Goal: Task Accomplishment & Management: Use online tool/utility

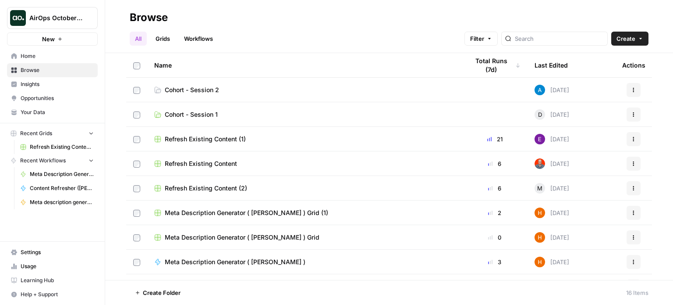
click at [46, 281] on span "Learning Hub" at bounding box center [57, 280] width 73 height 8
drag, startPoint x: 32, startPoint y: 54, endPoint x: 82, endPoint y: 59, distance: 51.1
click at [32, 54] on span "Home" at bounding box center [57, 56] width 73 height 8
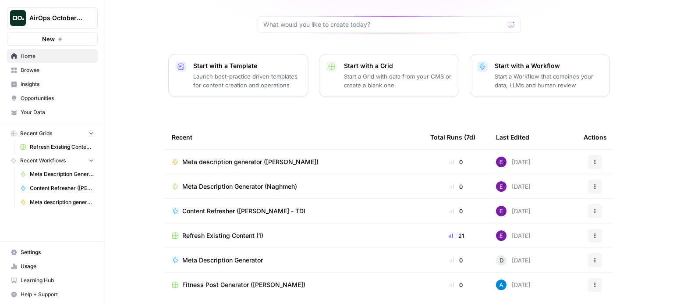
scroll to position [88, 0]
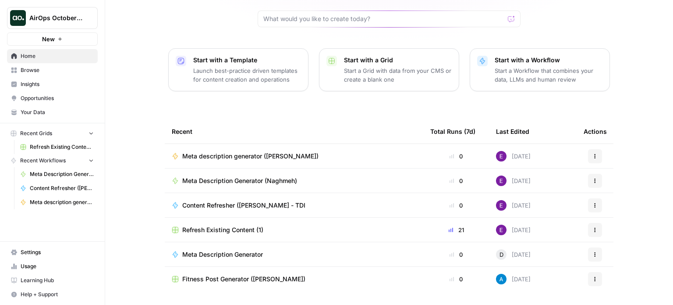
click at [36, 110] on span "Your Data" at bounding box center [57, 112] width 73 height 8
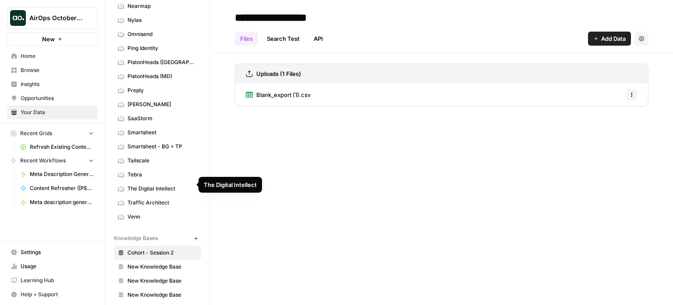
scroll to position [298, 0]
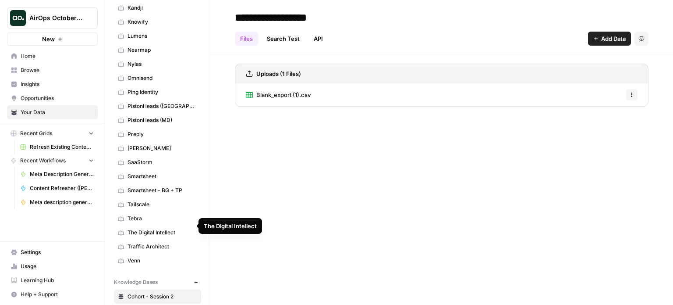
click at [153, 225] on link "The Digital Intellect" at bounding box center [157, 232] width 87 height 14
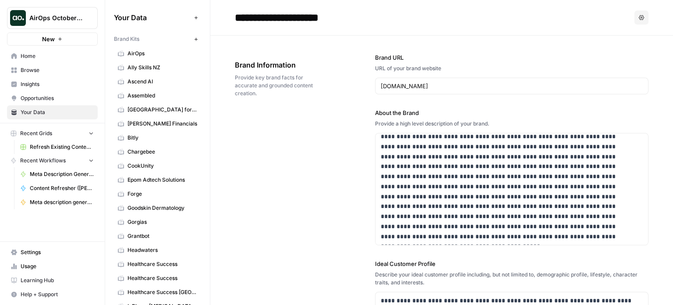
click at [35, 70] on span "Browse" at bounding box center [57, 70] width 73 height 8
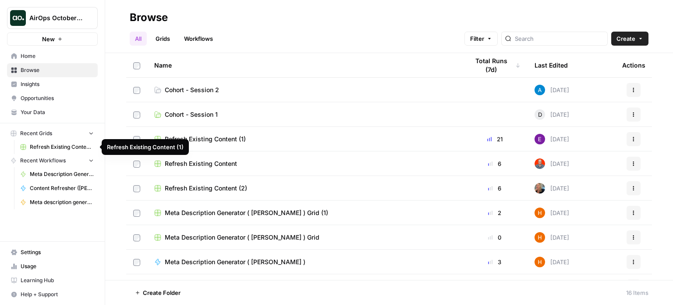
click at [40, 159] on span "Recent Workflows" at bounding box center [43, 161] width 46 height 8
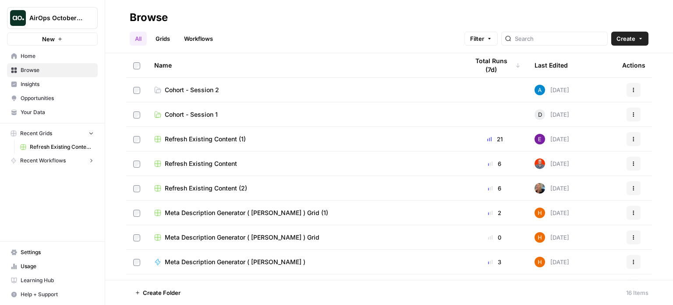
click at [40, 159] on span "Recent Workflows" at bounding box center [43, 161] width 46 height 8
click at [40, 109] on span "Your Data" at bounding box center [57, 112] width 73 height 8
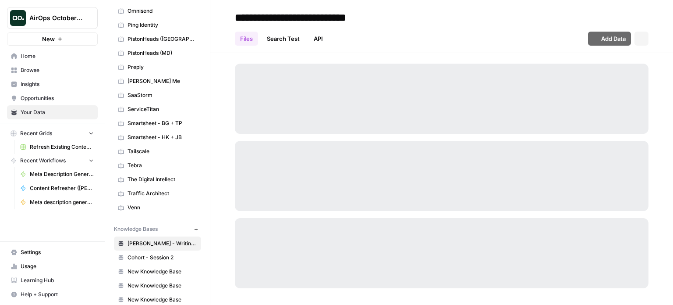
scroll to position [425, 0]
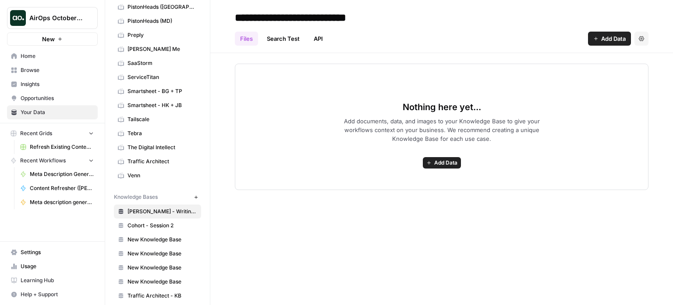
click at [158, 221] on span "Cohort - Session 2" at bounding box center [163, 225] width 70 height 8
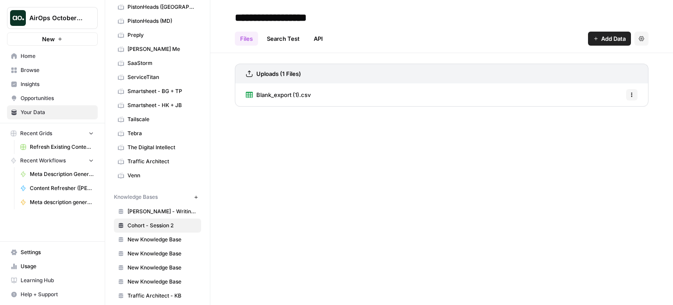
click at [305, 94] on span "Blank_export (1).csv" at bounding box center [283, 94] width 54 height 9
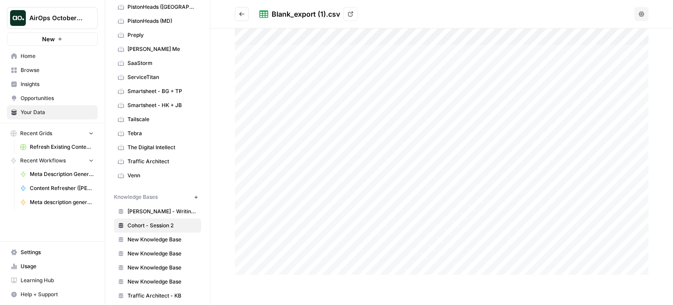
click at [350, 11] on icon at bounding box center [350, 13] width 5 height 5
click at [603, 223] on div at bounding box center [442, 151] width 414 height 246
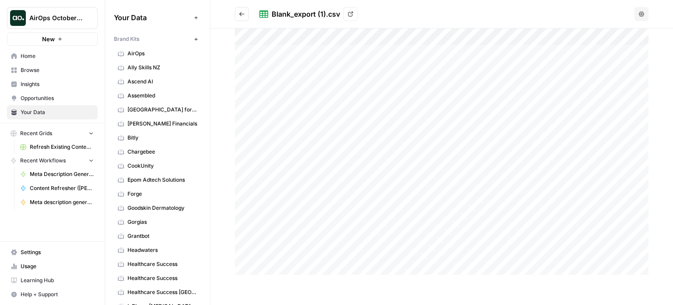
click at [34, 55] on span "Home" at bounding box center [57, 56] width 73 height 8
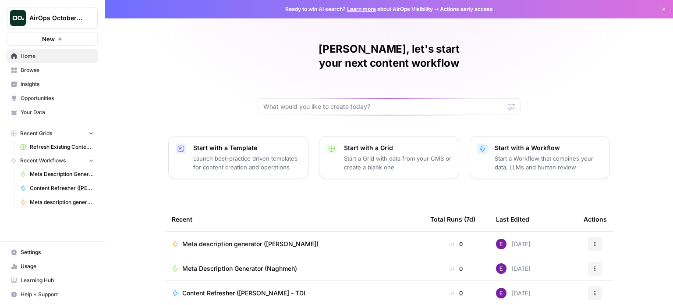
click at [30, 71] on span "Browse" at bounding box center [57, 70] width 73 height 8
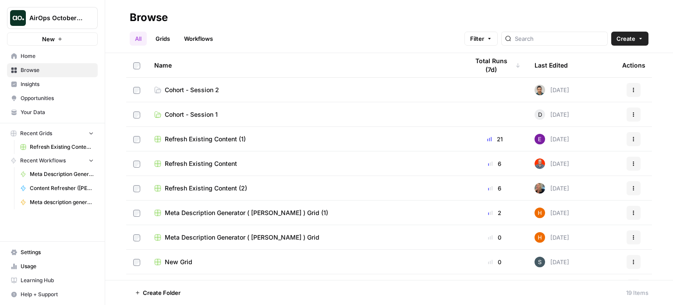
click at [198, 89] on span "Cohort - Session 2" at bounding box center [192, 89] width 54 height 9
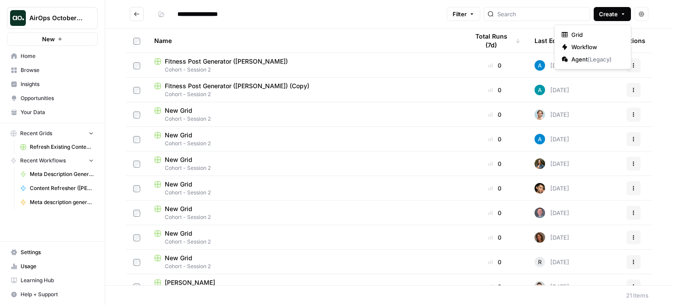
click at [622, 14] on icon "button" at bounding box center [623, 13] width 5 height 5
click at [580, 36] on span "Grid" at bounding box center [596, 34] width 49 height 9
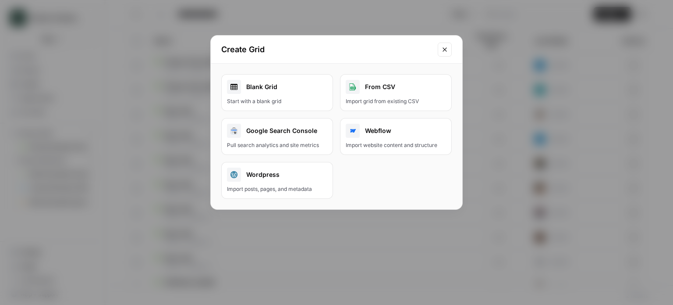
click at [390, 88] on div "From CSV" at bounding box center [396, 87] width 100 height 14
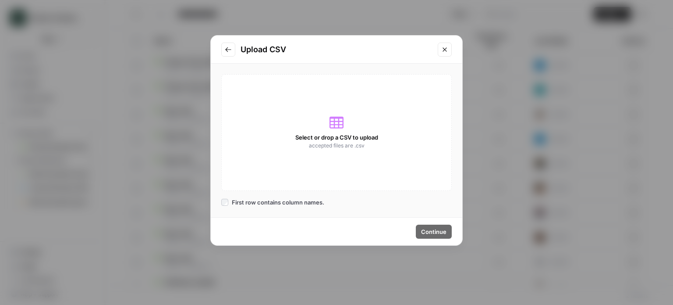
click at [338, 127] on icon at bounding box center [337, 123] width 14 height 12
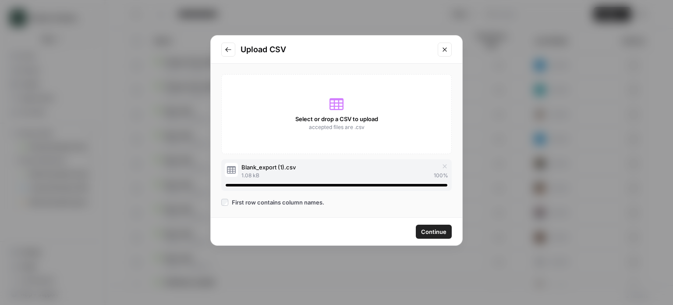
click at [432, 235] on span "Continue" at bounding box center [433, 231] width 25 height 9
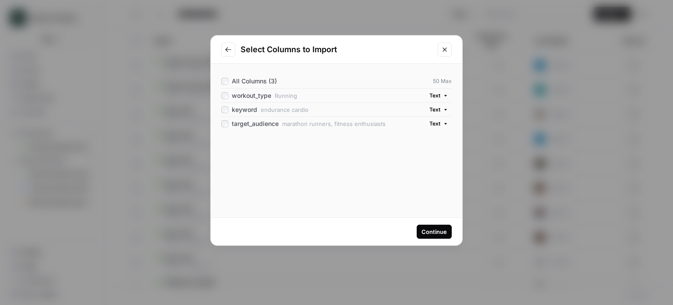
click at [435, 232] on div "Continue" at bounding box center [434, 231] width 25 height 9
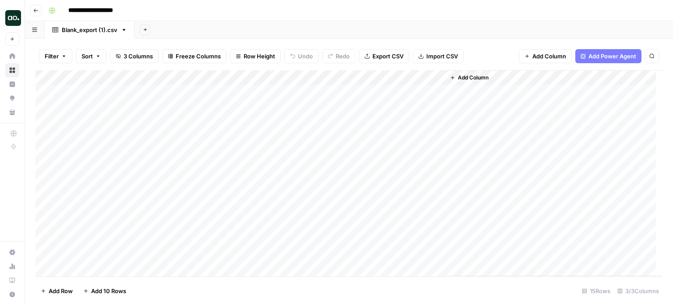
click at [102, 9] on input "**********" at bounding box center [98, 11] width 68 height 14
click at [114, 8] on input "**********" at bounding box center [98, 11] width 68 height 14
drag, startPoint x: 114, startPoint y: 8, endPoint x: 43, endPoint y: 7, distance: 71.9
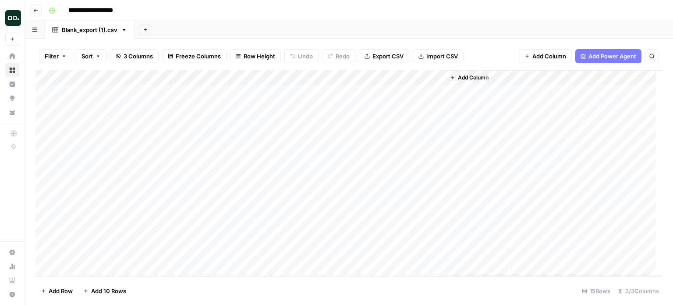
click at [43, 7] on header "**********" at bounding box center [349, 10] width 648 height 21
click at [90, 6] on input "**********" at bounding box center [98, 11] width 68 height 14
drag, startPoint x: 116, startPoint y: 9, endPoint x: 58, endPoint y: 12, distance: 57.5
click at [58, 12] on div "**********" at bounding box center [355, 11] width 620 height 14
type input "**********"
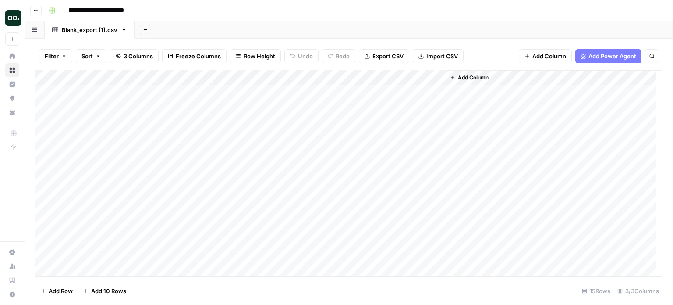
click at [322, 21] on div "Add Sheet" at bounding box center [404, 30] width 539 height 18
click at [38, 10] on span "Go back" at bounding box center [38, 10] width 0 height 0
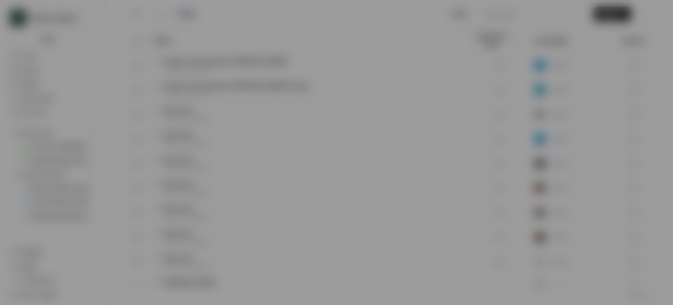
type input "**********"
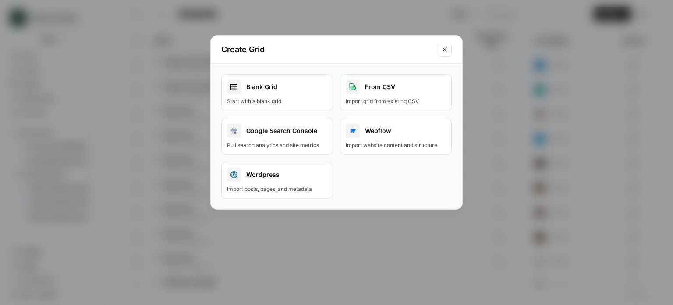
click at [443, 49] on icon "Close modal" at bounding box center [445, 49] width 7 height 7
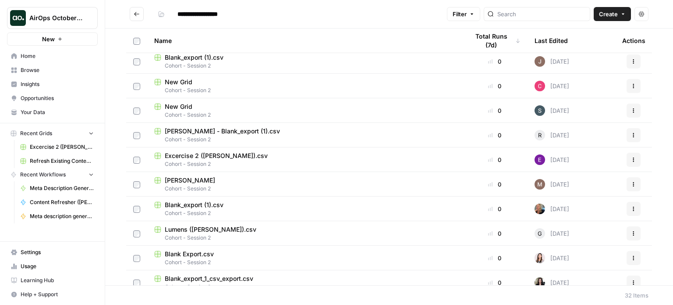
scroll to position [553, 0]
